Goal: Task Accomplishment & Management: Use online tool/utility

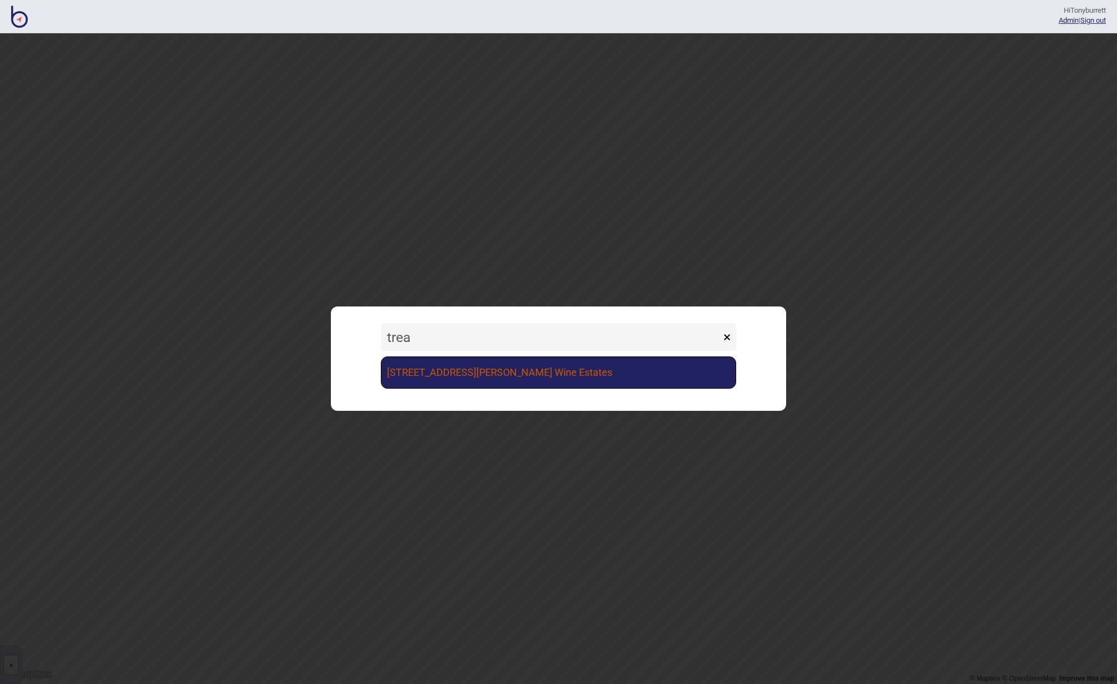
type input "trea"
click at [436, 364] on link "[STREET_ADDRESS][PERSON_NAME] Wine Estates" at bounding box center [558, 373] width 355 height 32
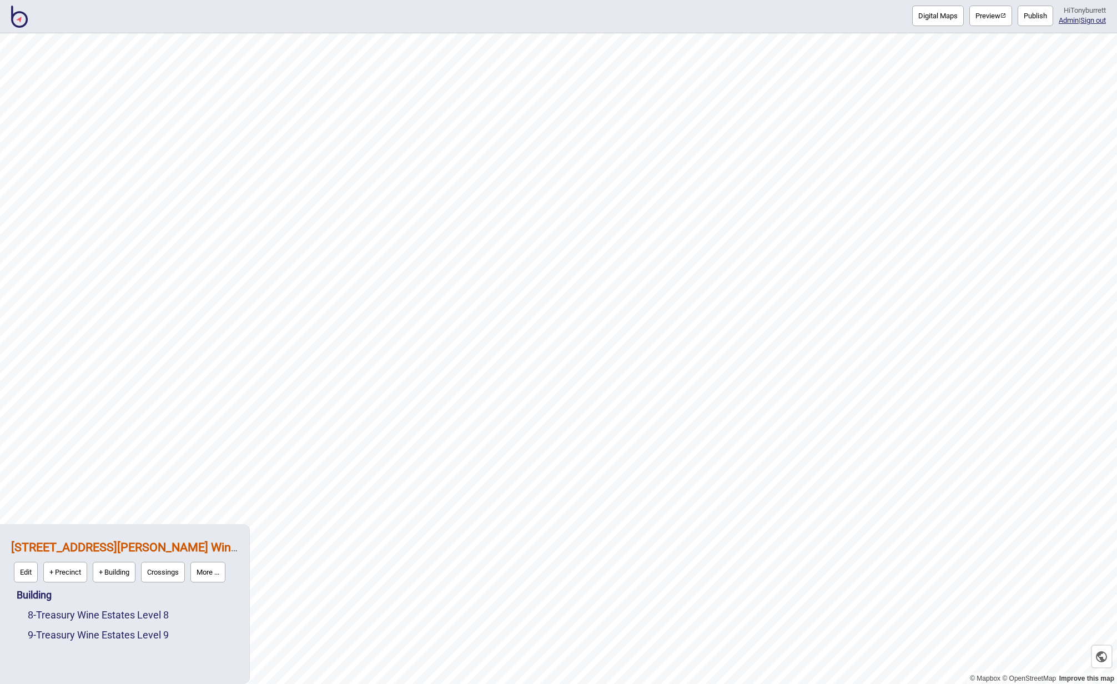
click at [935, 21] on button "Publish" at bounding box center [1036, 16] width 36 height 21
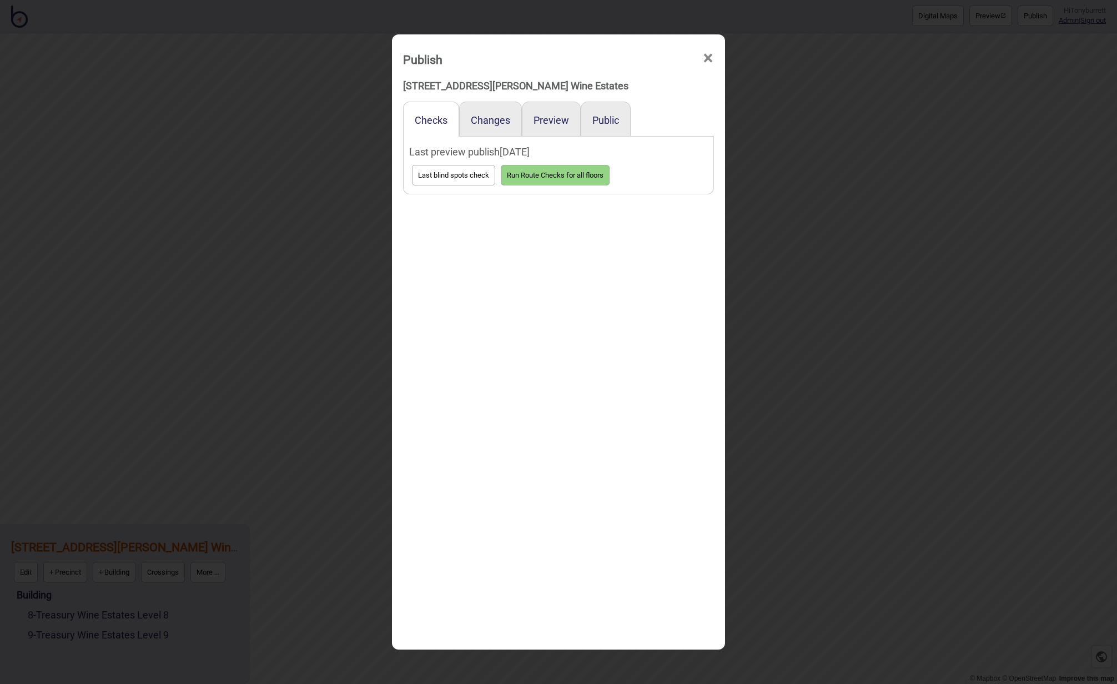
click at [574, 117] on div "Preview" at bounding box center [551, 119] width 59 height 35
click at [558, 118] on button "Preview" at bounding box center [552, 120] width 36 height 12
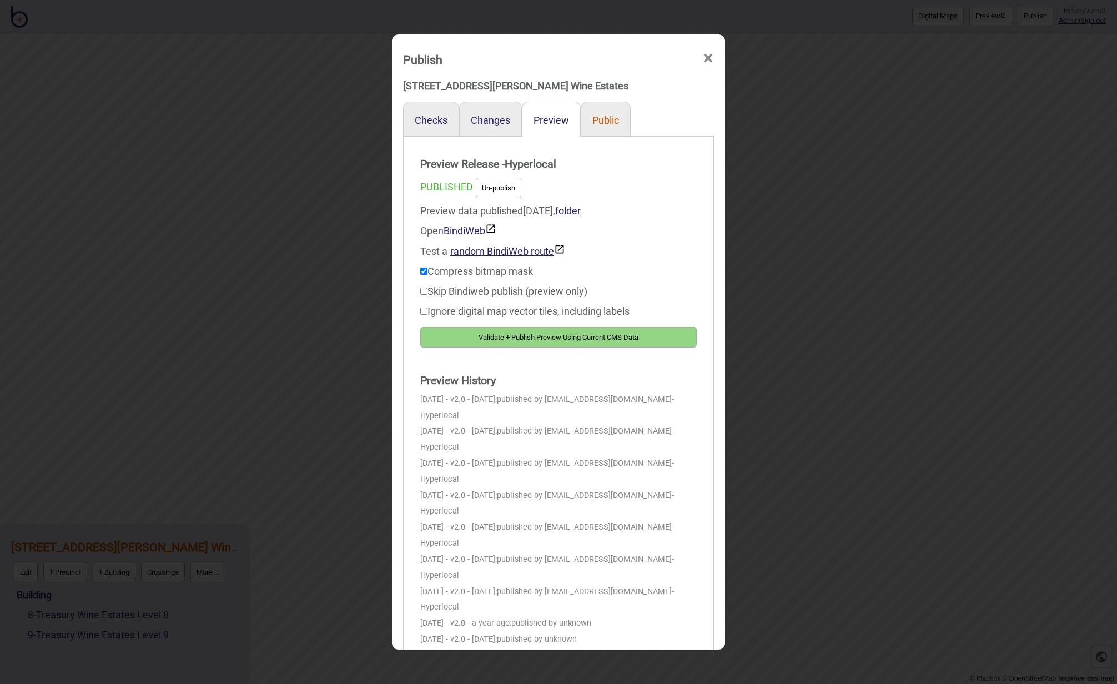
click at [611, 122] on button "Public" at bounding box center [606, 120] width 27 height 12
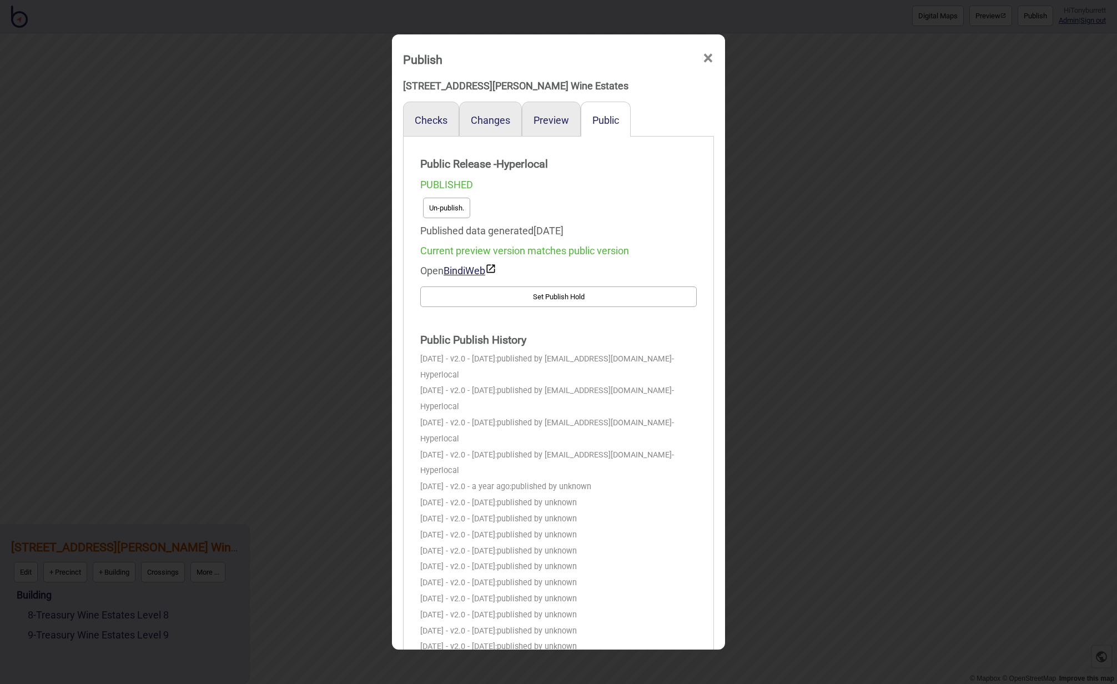
click at [713, 52] on span "×" at bounding box center [708, 58] width 12 height 37
